Goal: Transaction & Acquisition: Purchase product/service

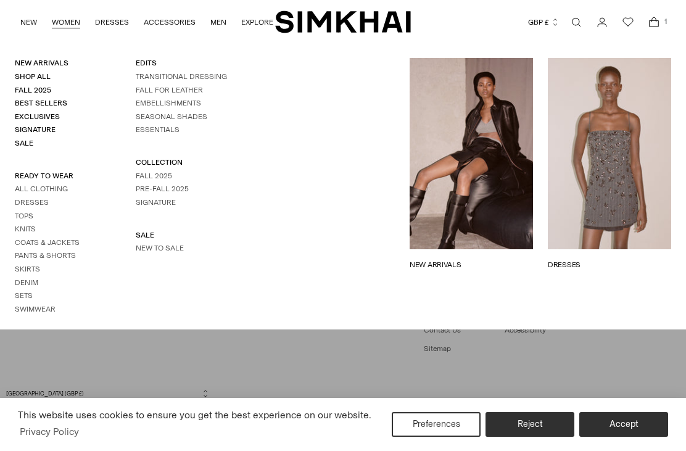
click at [57, 238] on link "Coats & Jackets" at bounding box center [47, 242] width 65 height 9
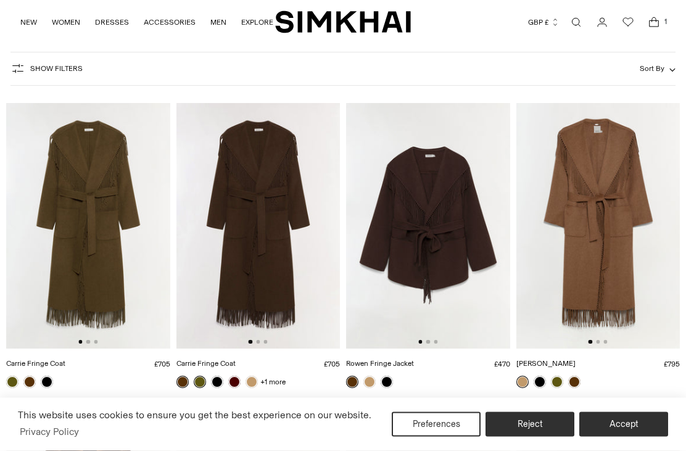
scroll to position [51, 0]
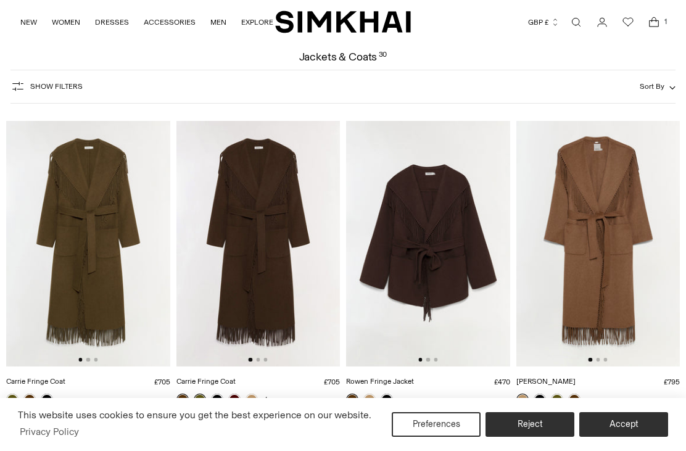
click at [256, 254] on img at bounding box center [259, 244] width 164 height 246
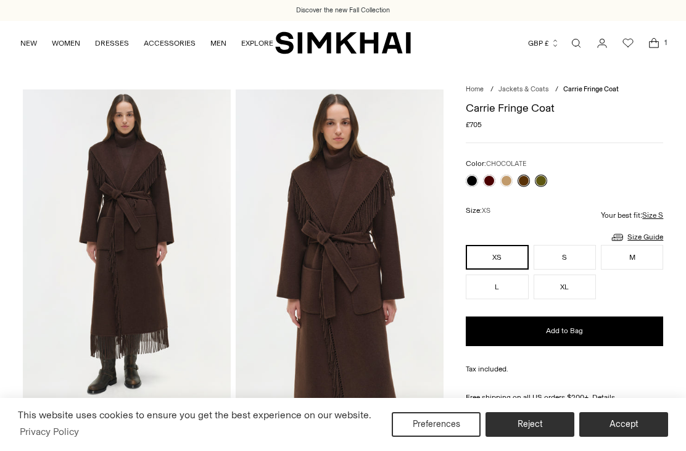
click at [472, 182] on link at bounding box center [472, 181] width 12 height 12
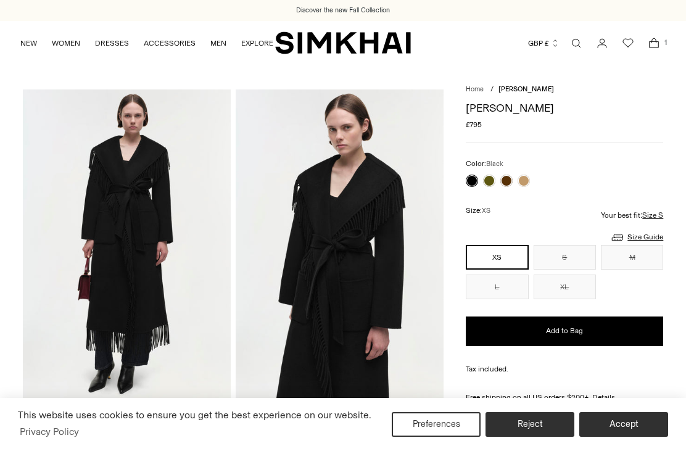
click at [536, 421] on button "Reject" at bounding box center [530, 424] width 89 height 25
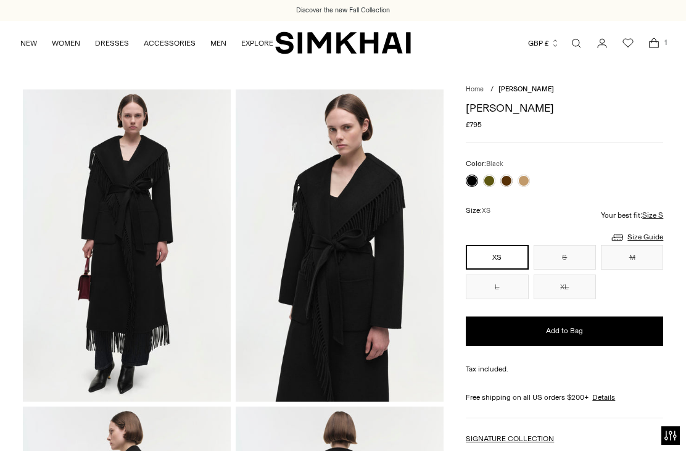
click at [650, 44] on icon "Open cart modal" at bounding box center [654, 43] width 17 height 12
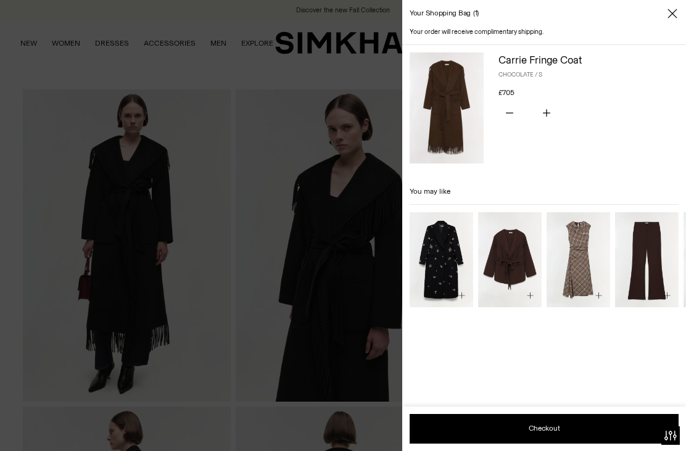
click at [667, 15] on span "Close" at bounding box center [673, 13] width 12 height 12
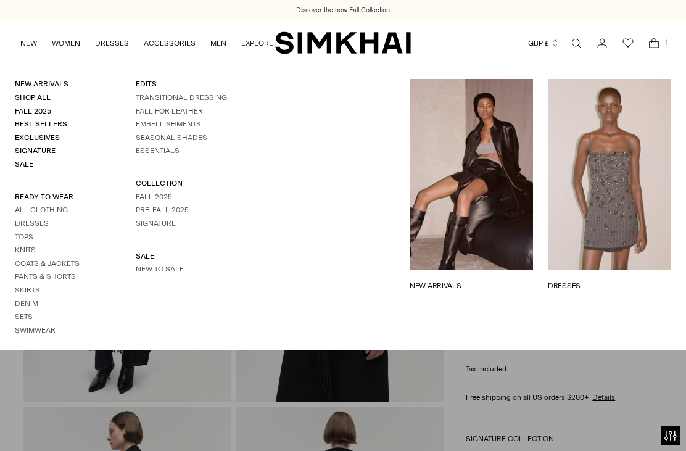
click at [56, 46] on link "WOMEN" at bounding box center [66, 43] width 28 height 27
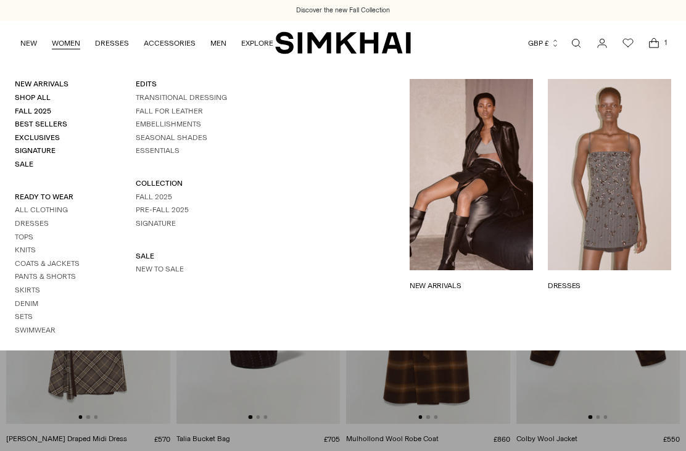
click at [64, 43] on link "WOMEN" at bounding box center [66, 43] width 28 height 27
click at [64, 47] on link "WOMEN" at bounding box center [66, 43] width 28 height 27
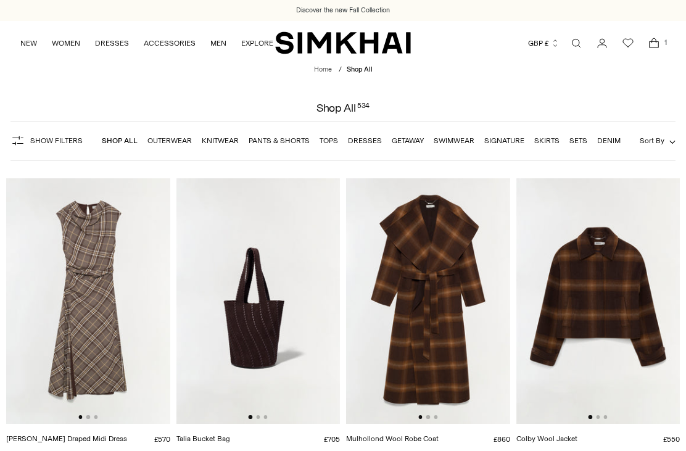
click at [170, 142] on link "Outerwear" at bounding box center [170, 140] width 44 height 9
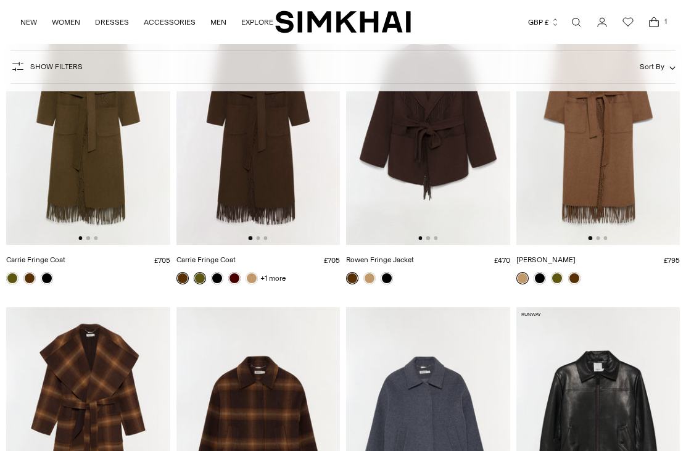
scroll to position [175, 0]
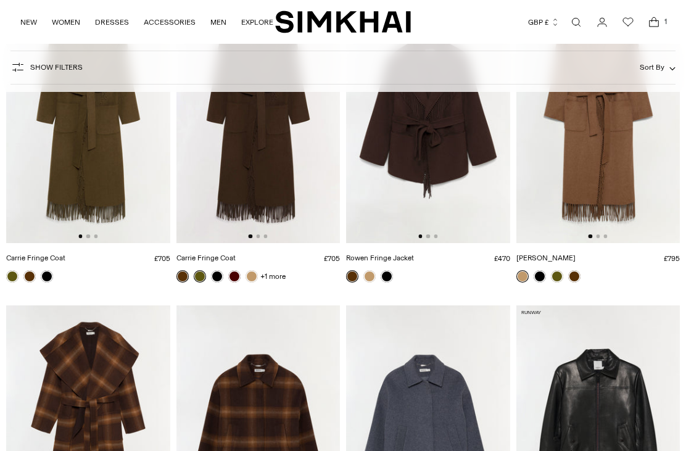
click at [575, 282] on link at bounding box center [575, 276] width 12 height 12
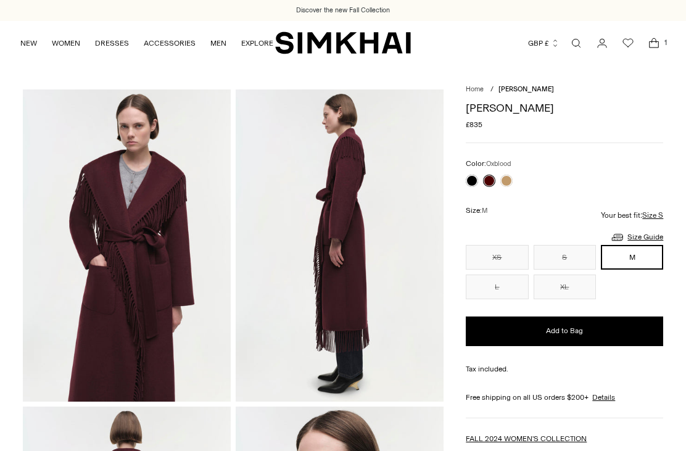
click at [467, 183] on div at bounding box center [490, 180] width 52 height 17
click at [467, 181] on link at bounding box center [472, 181] width 12 height 12
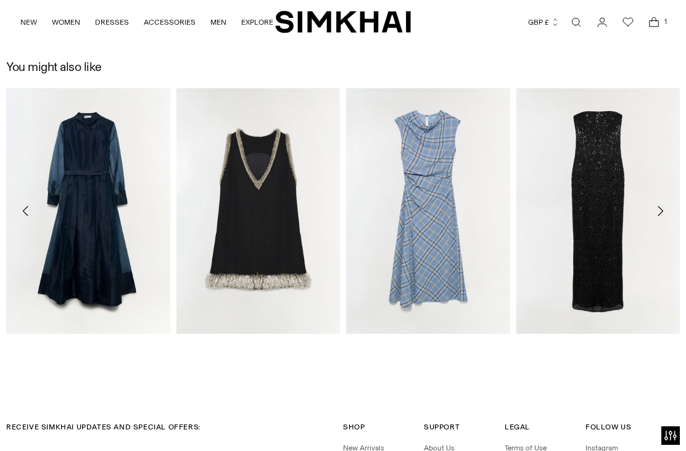
scroll to position [1335, 0]
